Goal: Information Seeking & Learning: Understand process/instructions

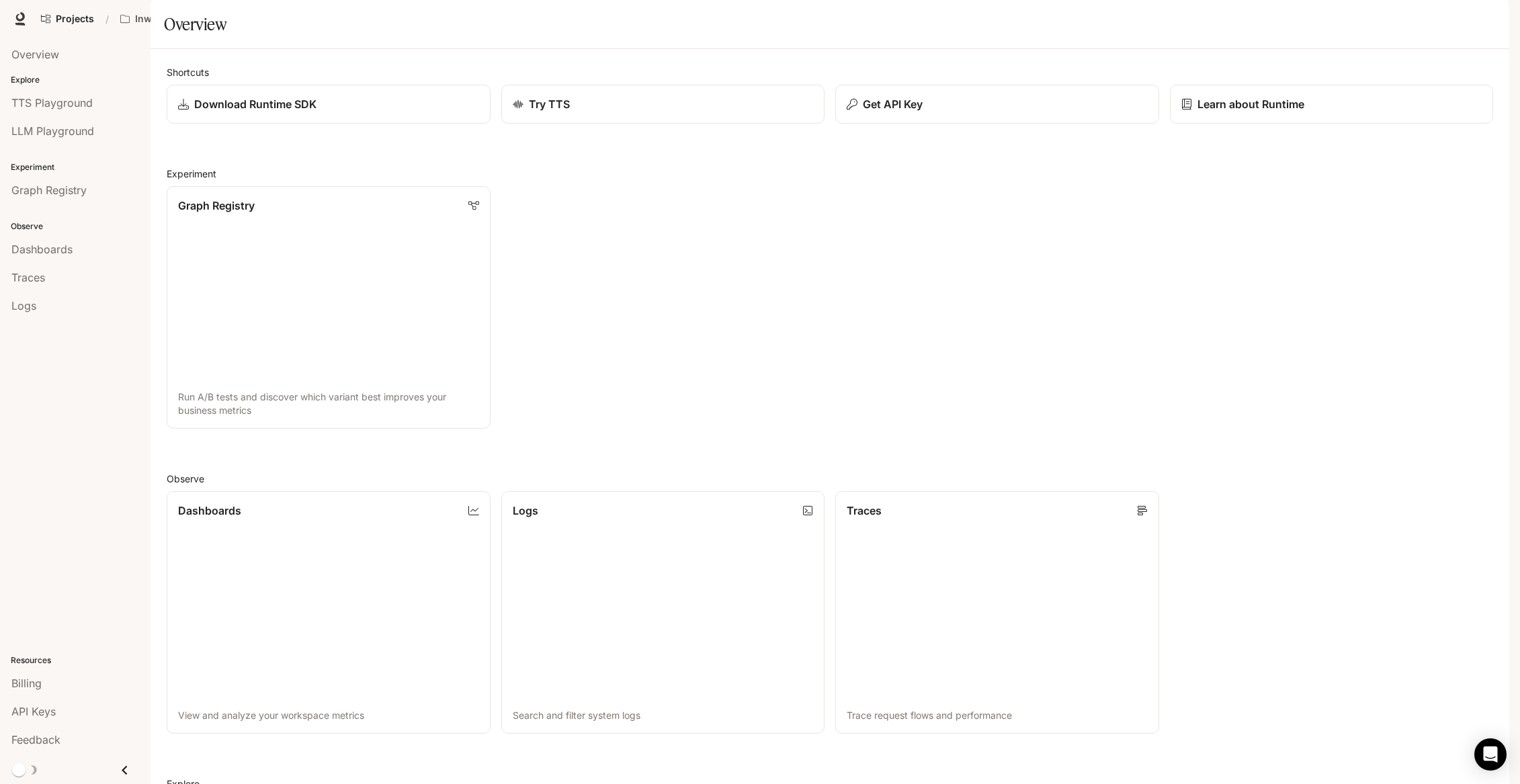
click at [1403, 21] on span "Documentation" at bounding box center [1401, 19] width 66 height 17
